Goal: Use online tool/utility: Utilize a website feature to perform a specific function

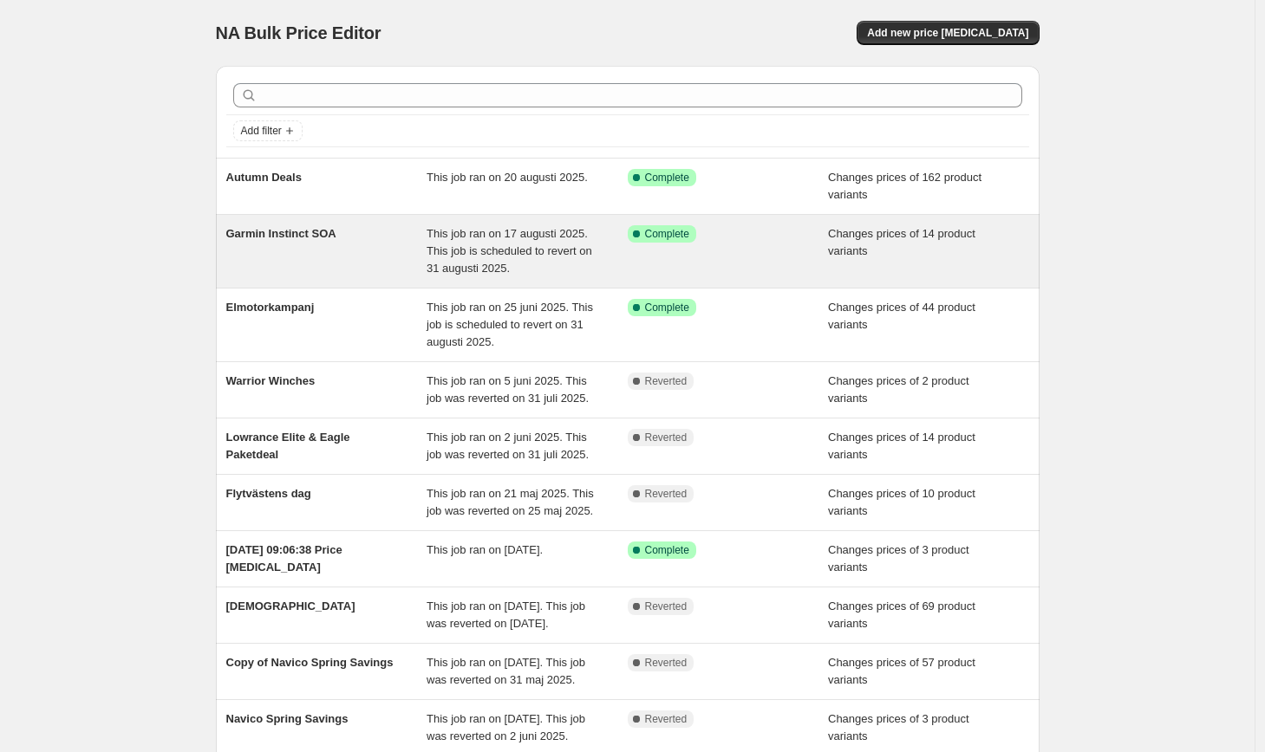
click at [271, 230] on span "Garmin Instinct SOA" at bounding box center [281, 233] width 110 height 13
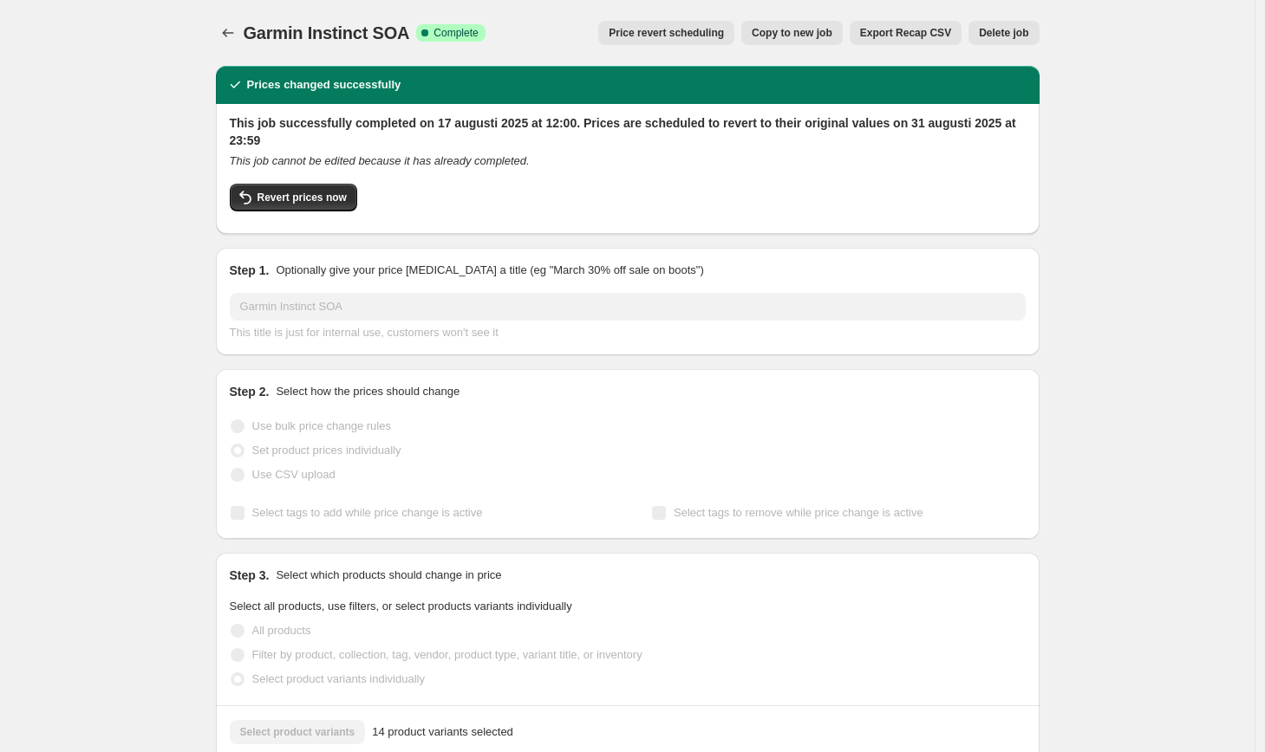
click at [674, 36] on span "Price revert scheduling" at bounding box center [666, 33] width 115 height 14
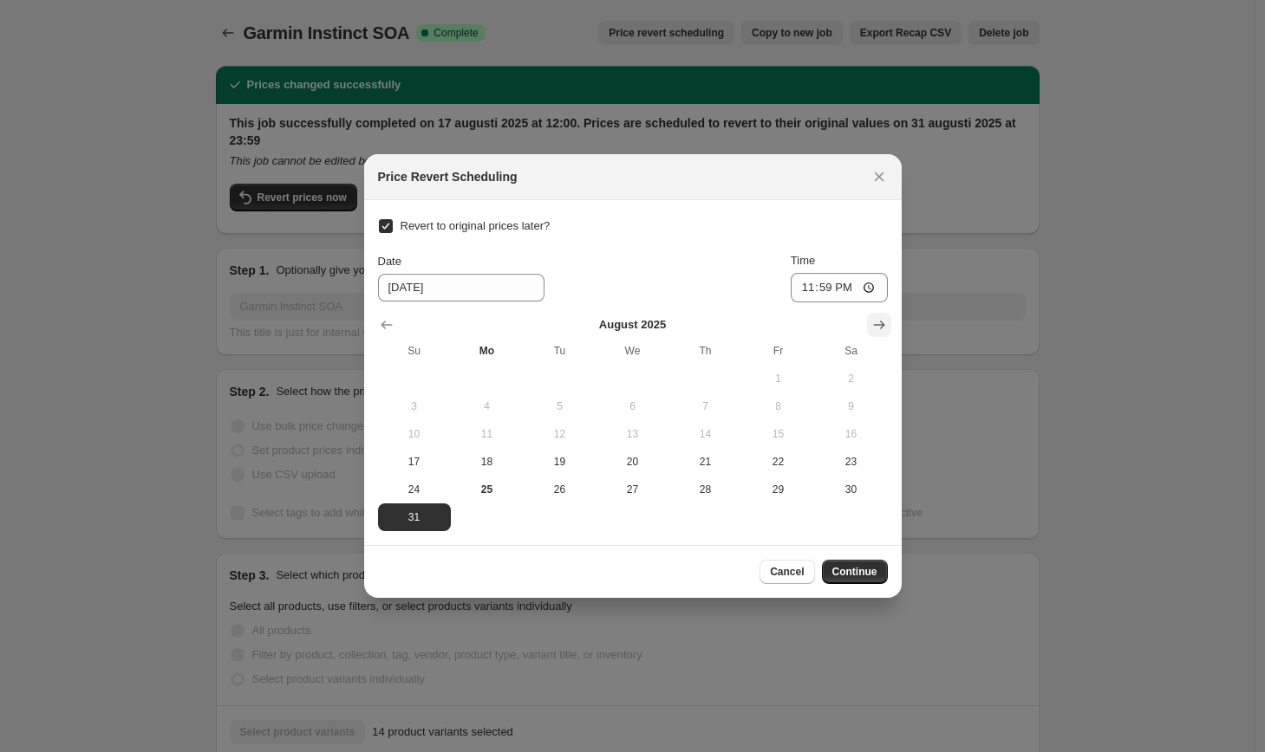
click at [883, 330] on icon "Show next month, September 2025" at bounding box center [878, 324] width 17 height 17
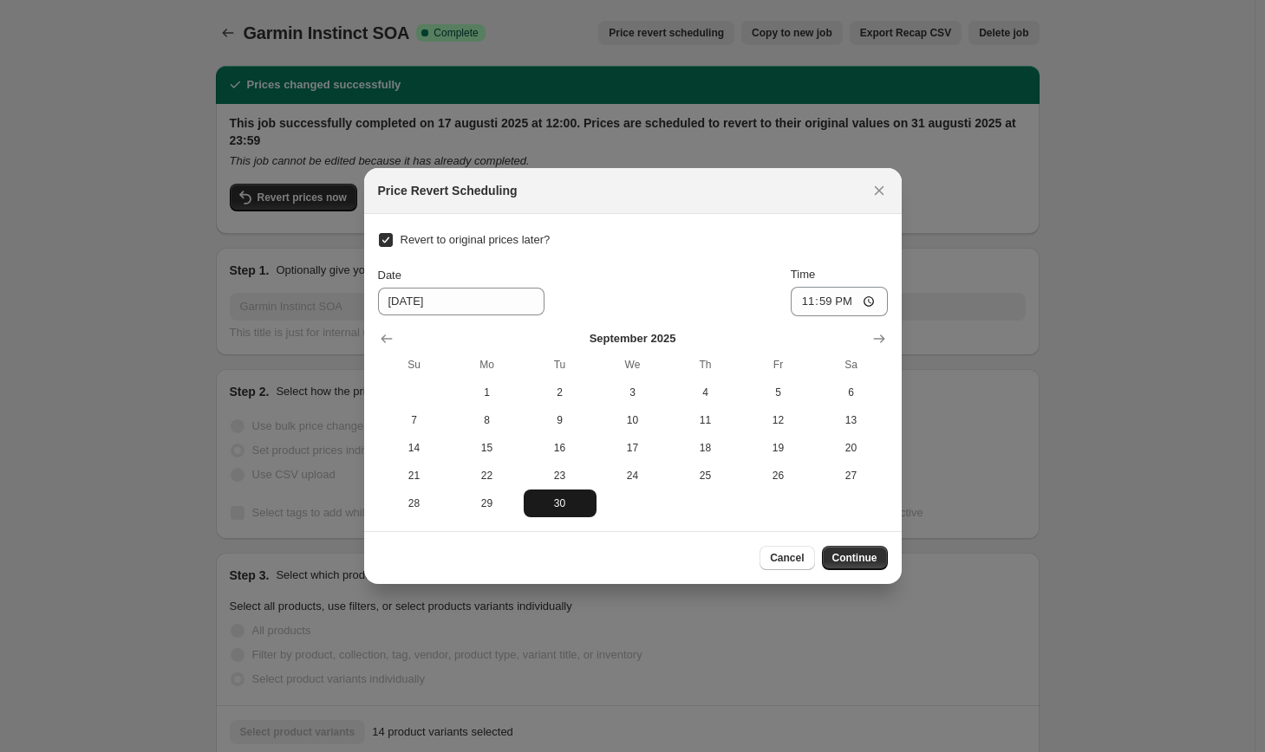
click at [563, 506] on span "30" at bounding box center [560, 504] width 59 height 14
type input "9/30/2025"
click at [854, 557] on span "Continue" at bounding box center [854, 558] width 45 height 14
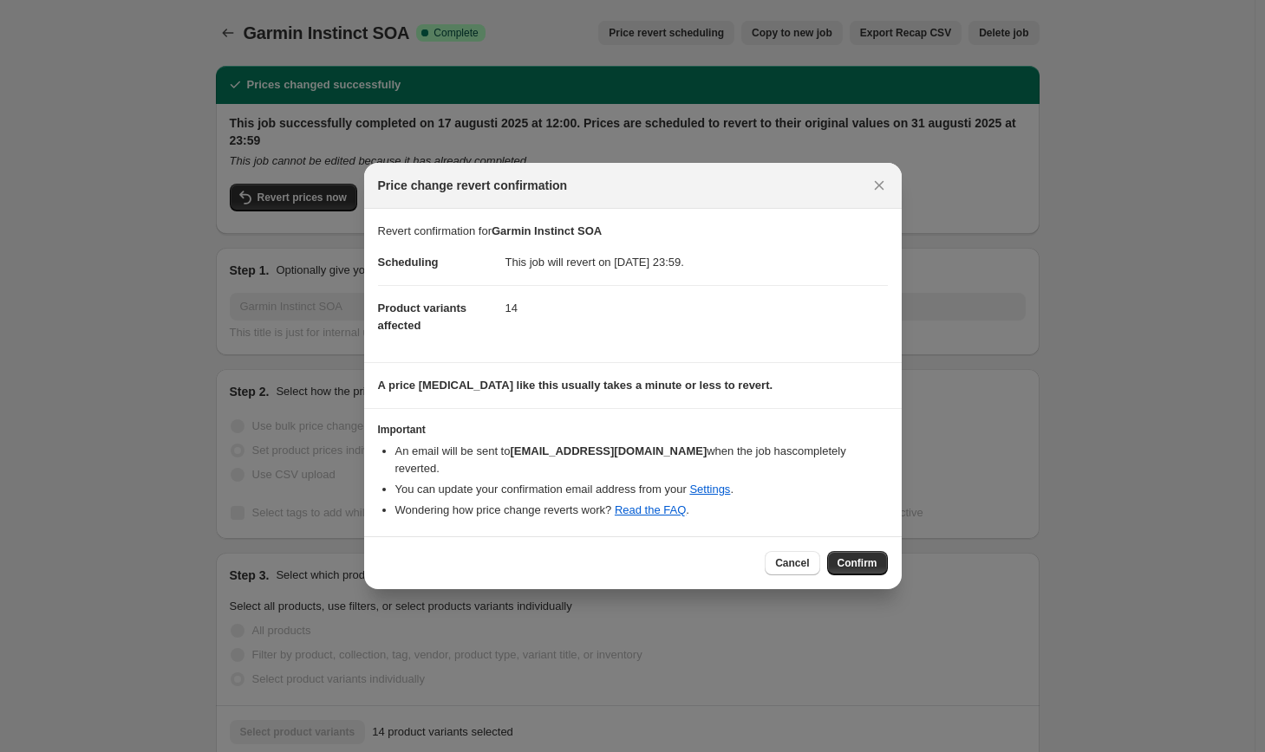
click at [93, 97] on div at bounding box center [632, 376] width 1265 height 752
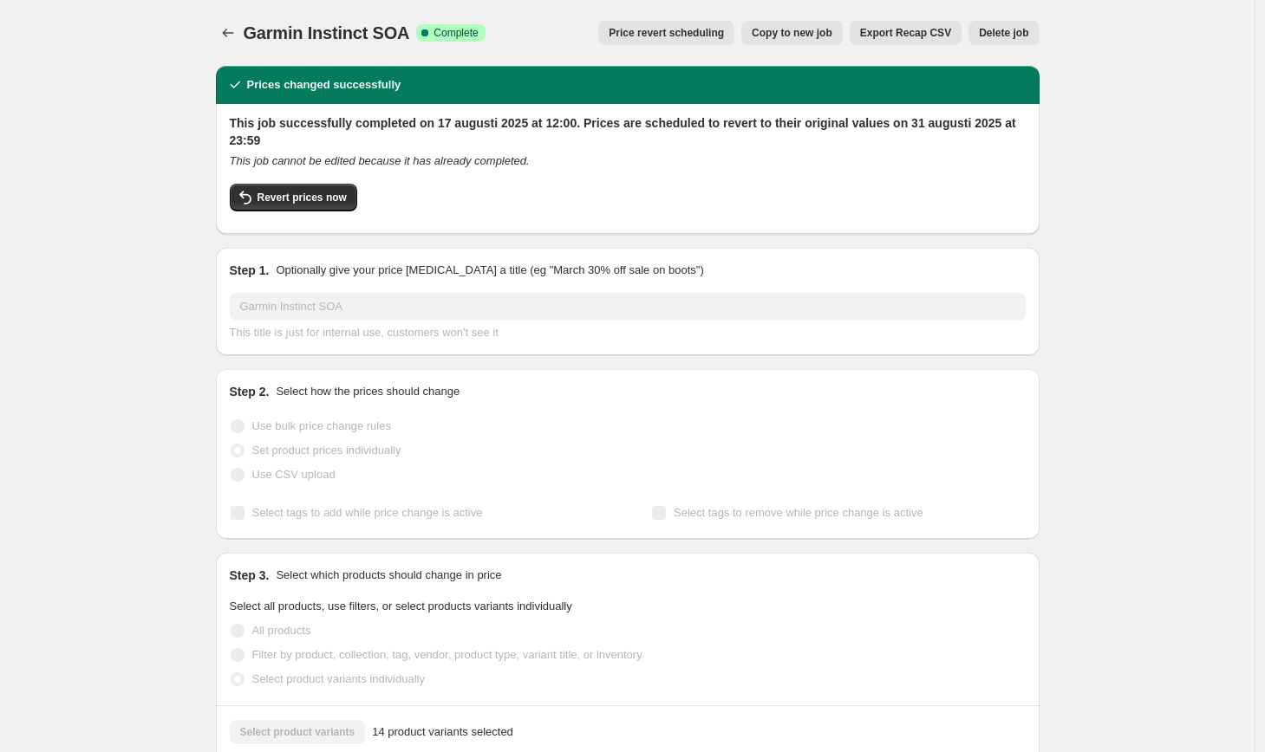
click at [706, 26] on button "Price revert scheduling" at bounding box center [666, 33] width 136 height 24
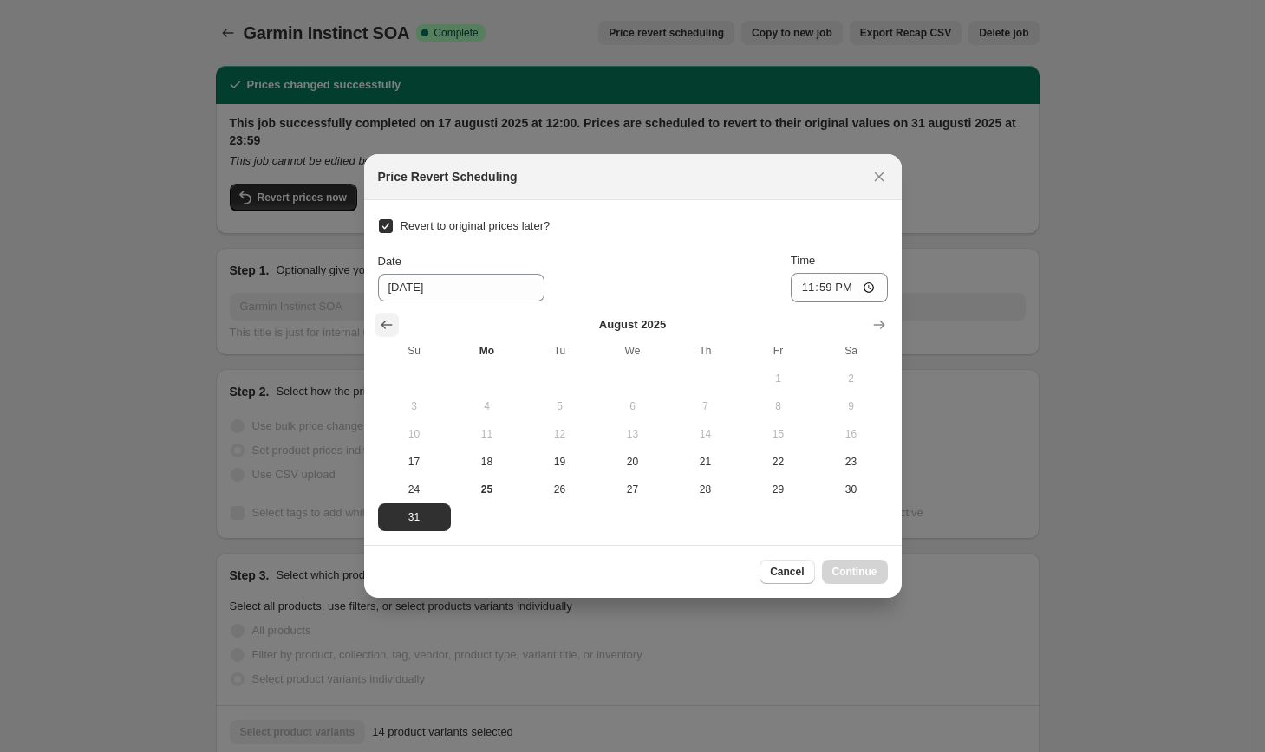
click at [378, 325] on icon "Show previous month, July 2025" at bounding box center [386, 324] width 17 height 17
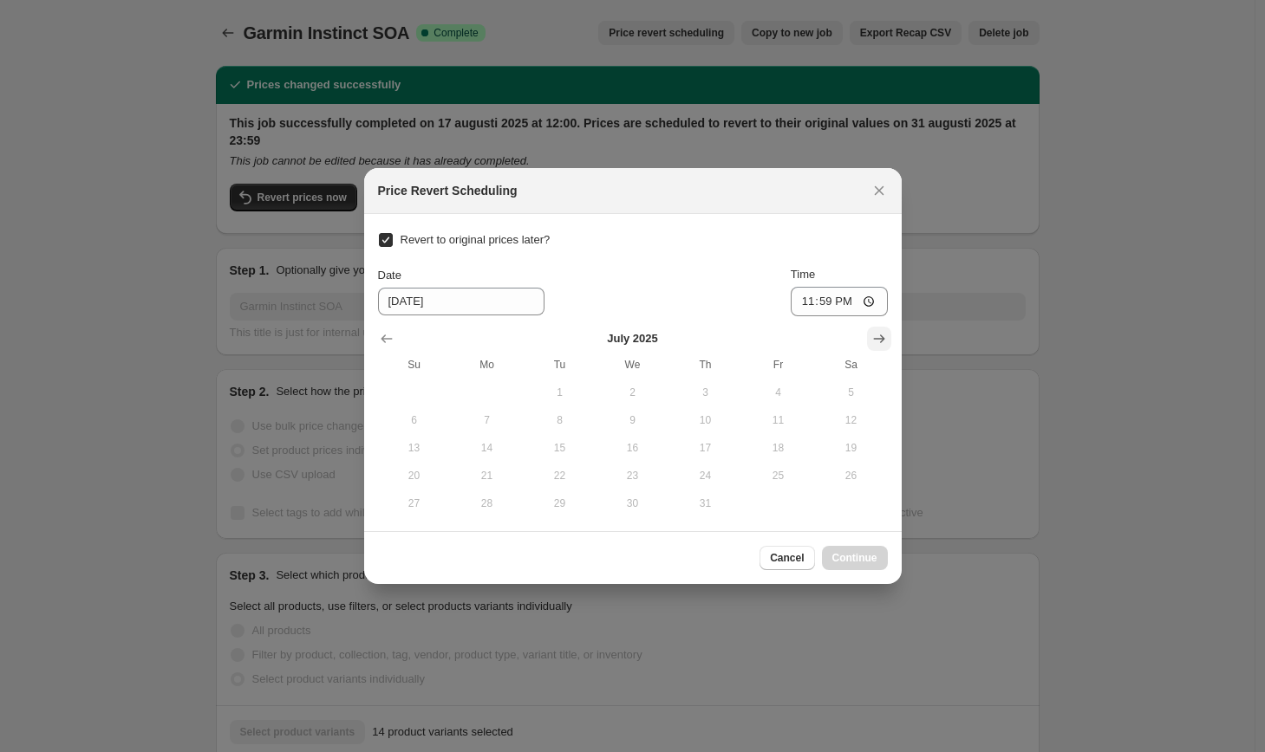
click at [885, 339] on icon "Show next month, August 2025" at bounding box center [878, 338] width 17 height 17
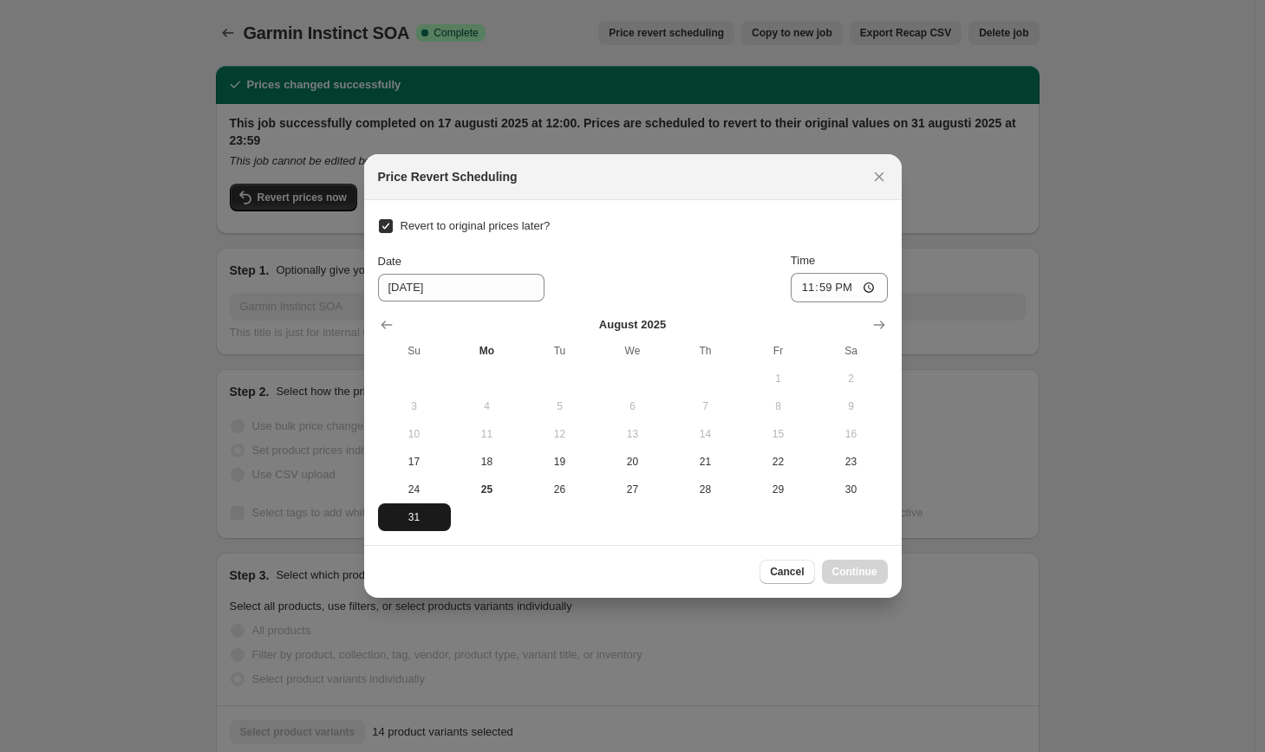
click at [409, 524] on span "31" at bounding box center [414, 518] width 59 height 14
click at [877, 174] on icon "Close" at bounding box center [878, 176] width 17 height 17
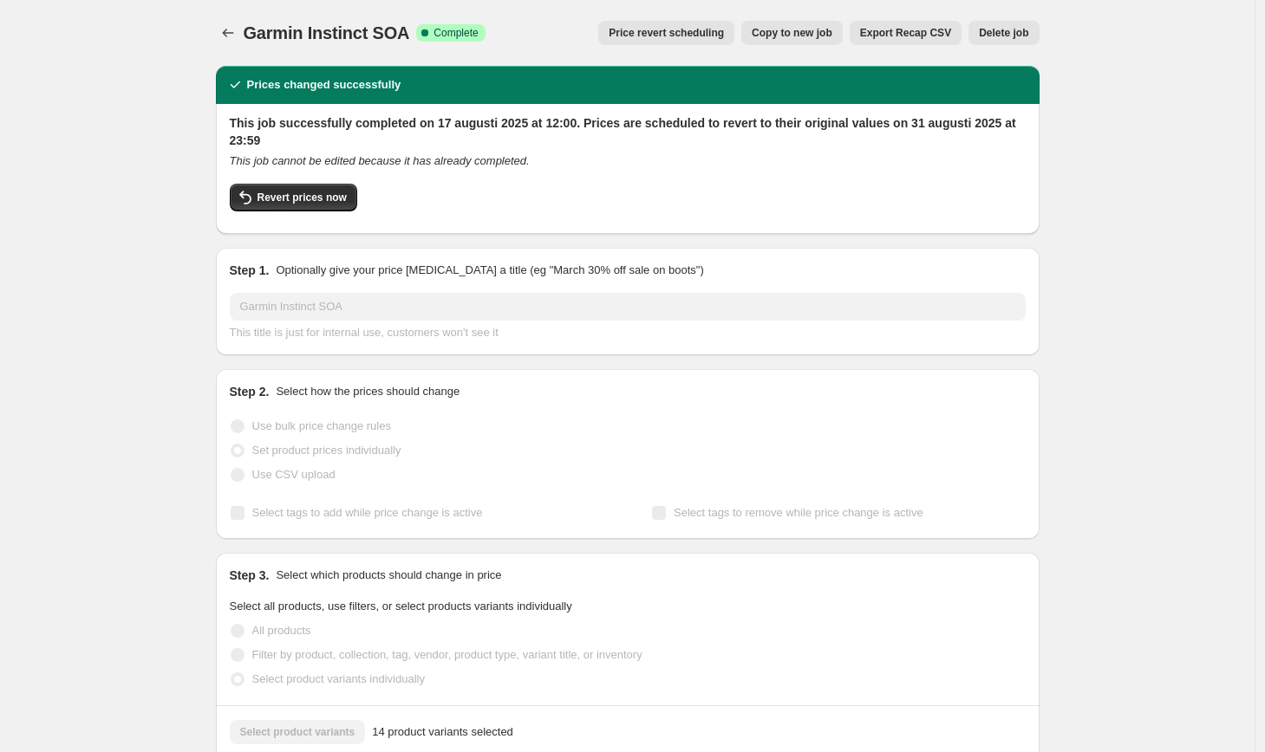
click at [230, 31] on icon "Price change jobs" at bounding box center [227, 32] width 17 height 17
